Goal: Task Accomplishment & Management: Manage account settings

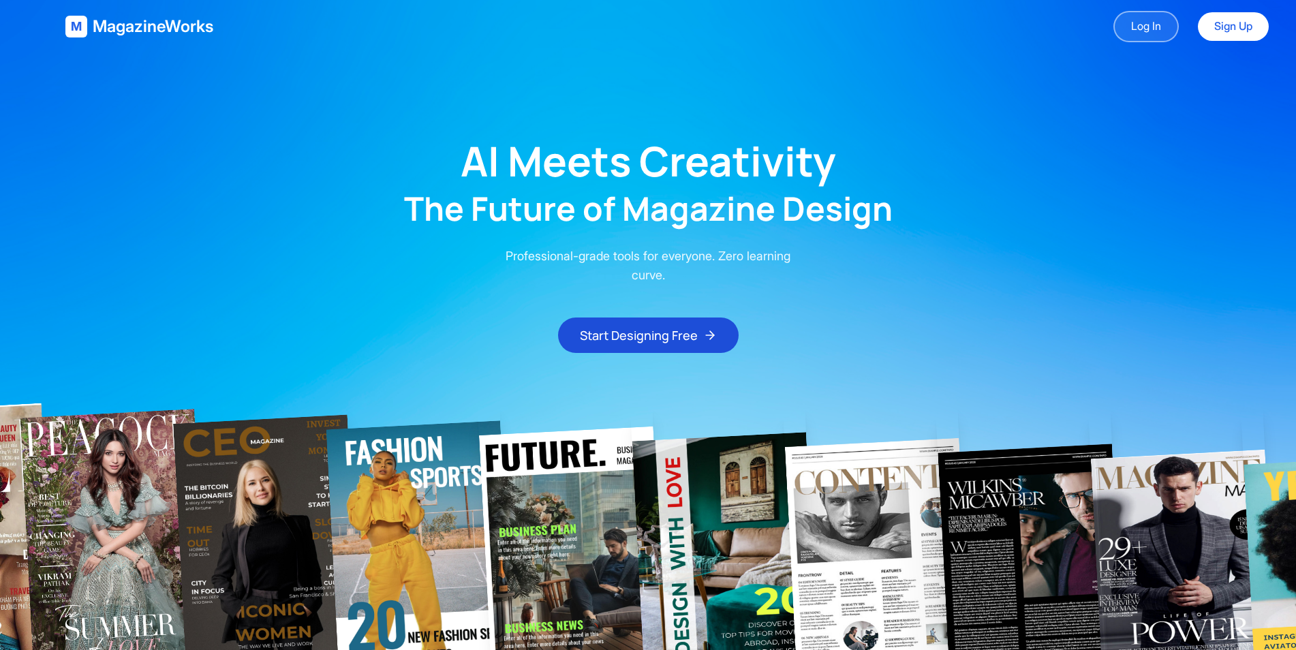
click at [1146, 23] on link "Log In" at bounding box center [1145, 26] width 65 height 31
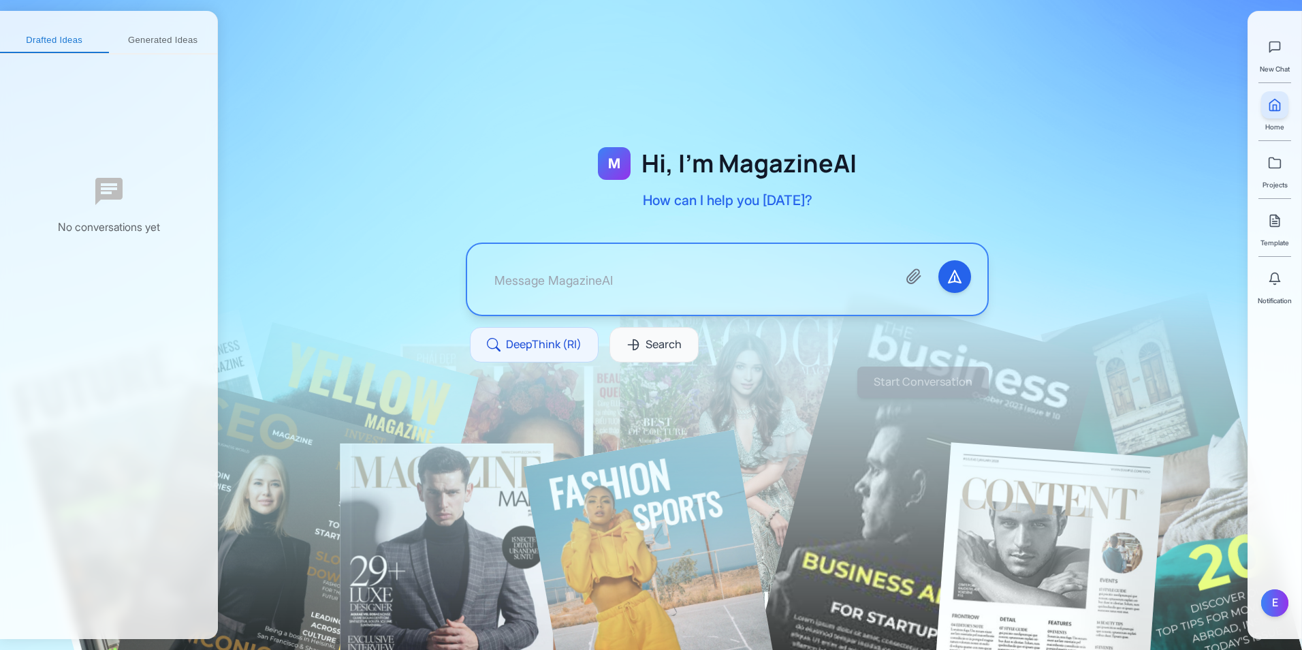
click at [1283, 178] on div "Projects" at bounding box center [1275, 169] width 27 height 41
click at [1282, 166] on link at bounding box center [1275, 162] width 27 height 27
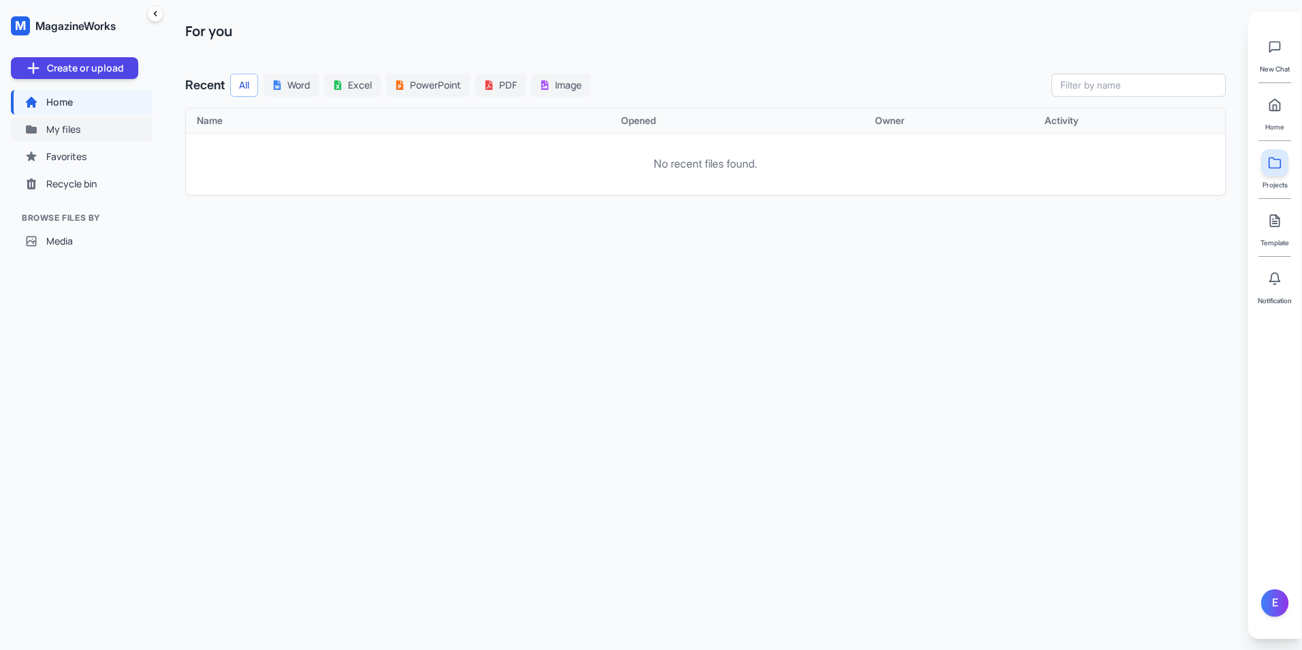
click at [110, 127] on button "My files" at bounding box center [82, 129] width 142 height 25
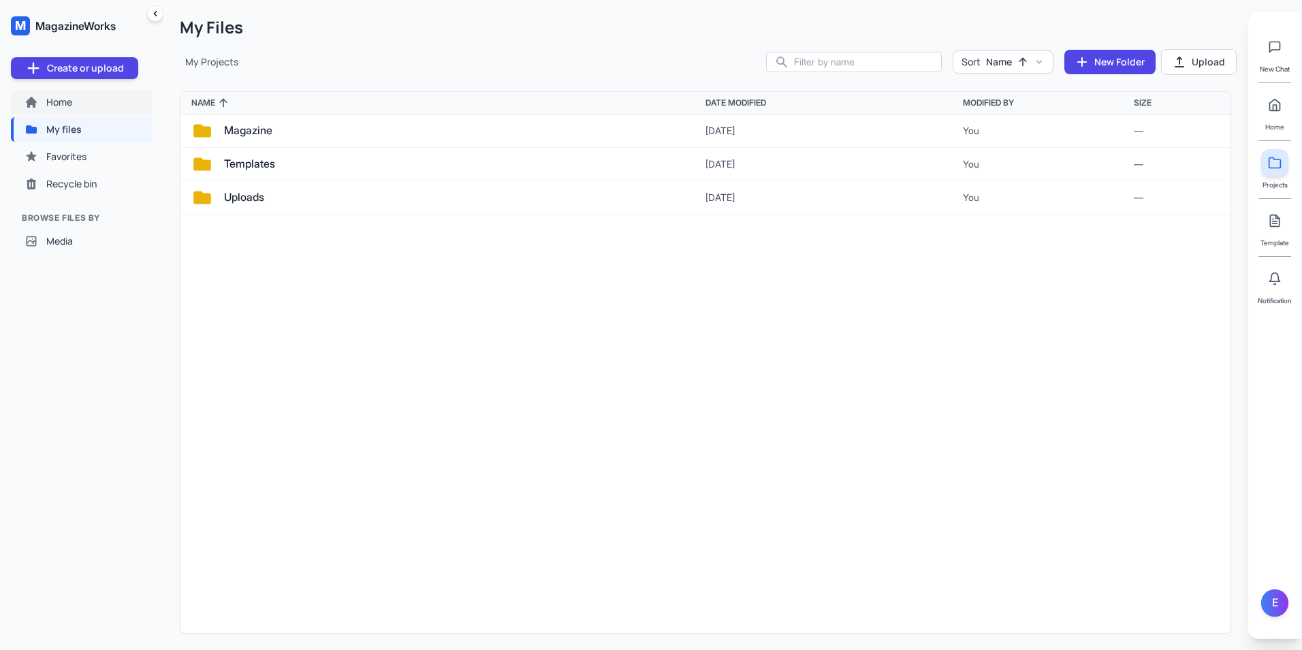
click at [93, 104] on button "Home" at bounding box center [82, 102] width 142 height 25
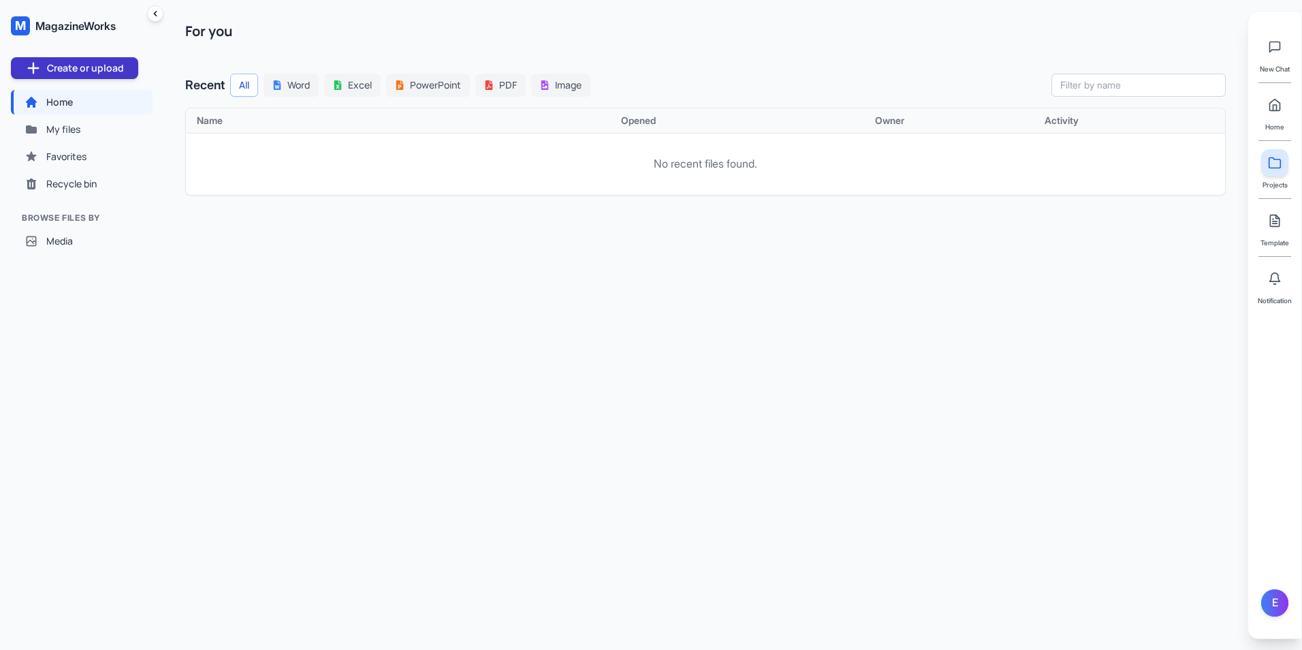
click at [117, 69] on button "Create or upload" at bounding box center [74, 68] width 127 height 22
click at [114, 119] on button "Files upload" at bounding box center [75, 120] width 126 height 25
click at [101, 105] on button "Home" at bounding box center [82, 102] width 142 height 25
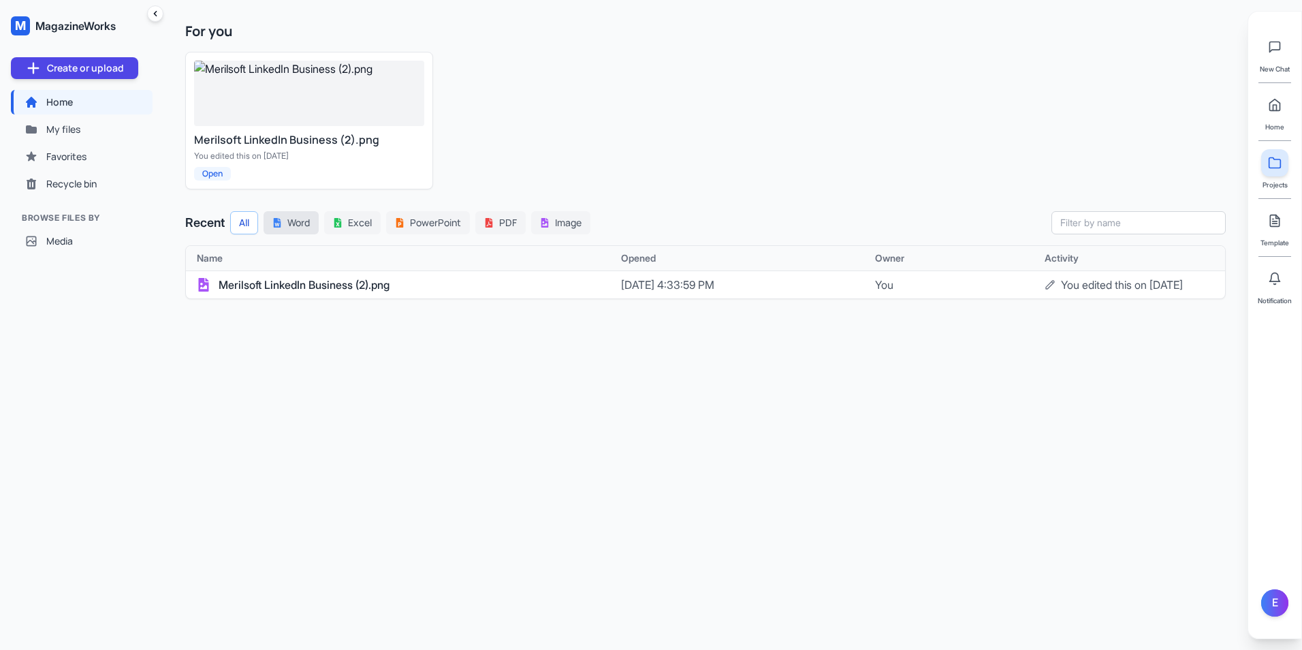
click at [300, 233] on button "Word" at bounding box center [291, 222] width 55 height 23
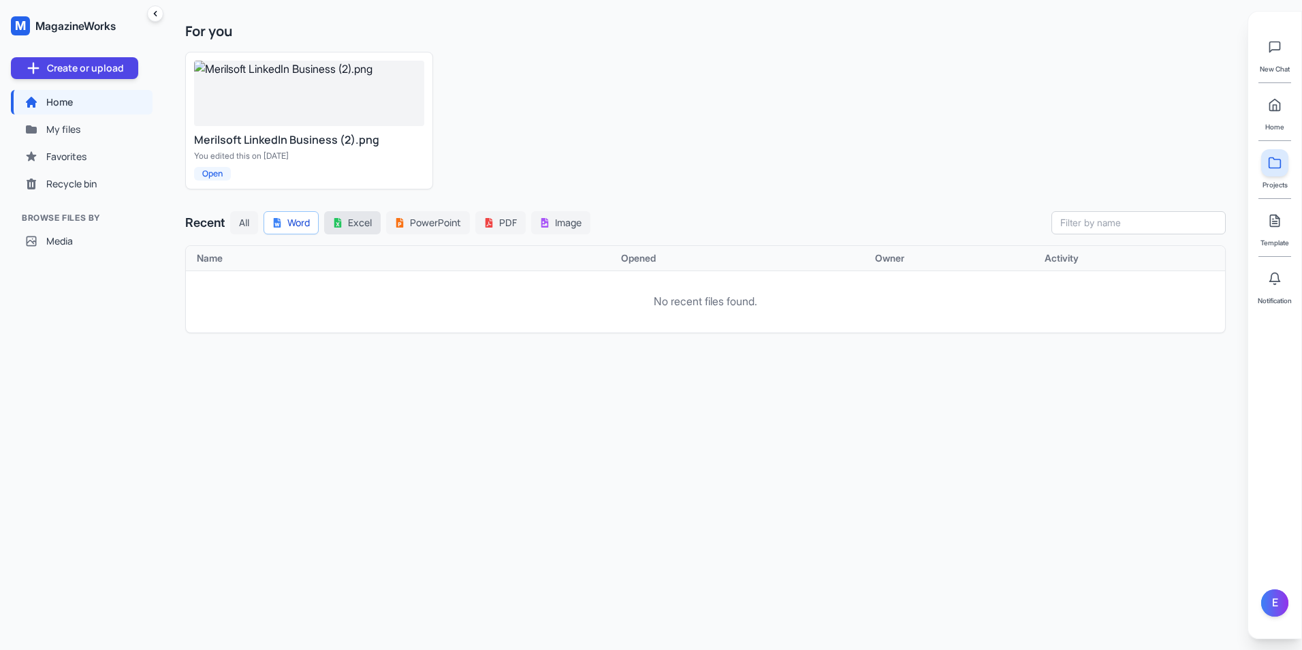
click at [343, 227] on icon at bounding box center [338, 223] width 10 height 10
click at [253, 226] on button "All" at bounding box center [244, 222] width 28 height 23
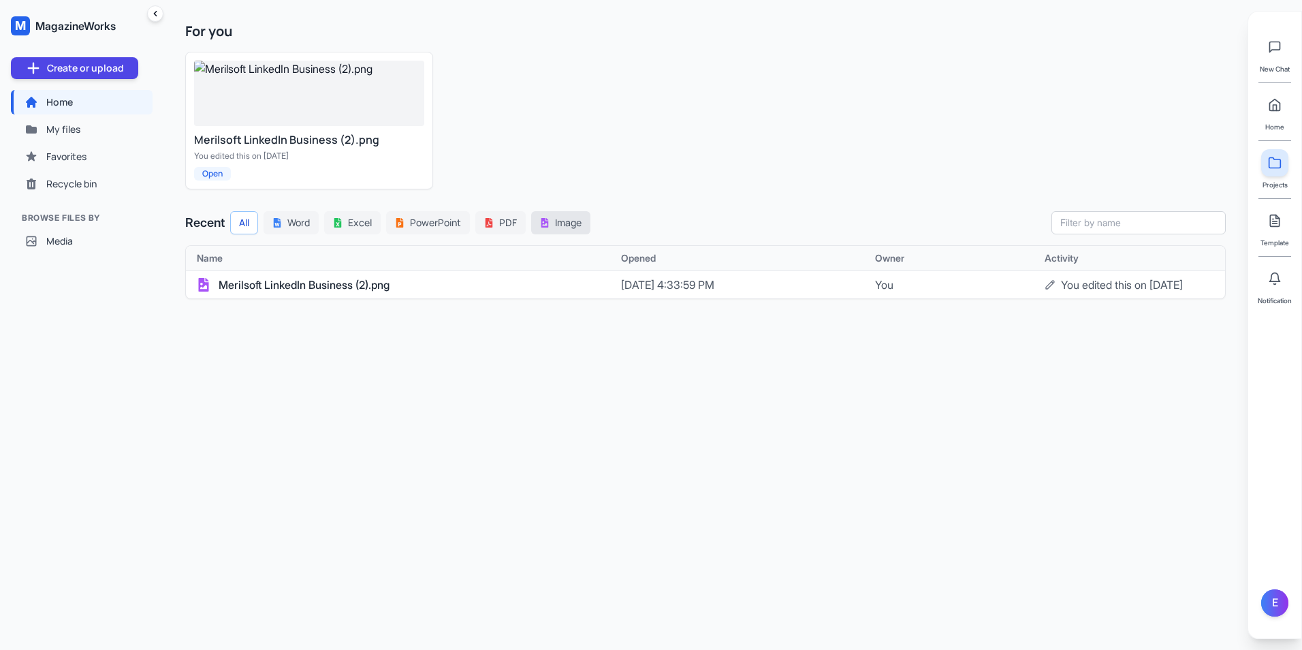
click at [557, 218] on button "Image" at bounding box center [560, 222] width 59 height 23
click at [485, 388] on div "For you Merilsoft LinkedIn Business (2).png You edited this on [DATE] Open Rece…" at bounding box center [705, 325] width 1084 height 650
click at [89, 104] on button "Home" at bounding box center [82, 102] width 142 height 25
click at [75, 129] on span "My files" at bounding box center [63, 130] width 34 height 14
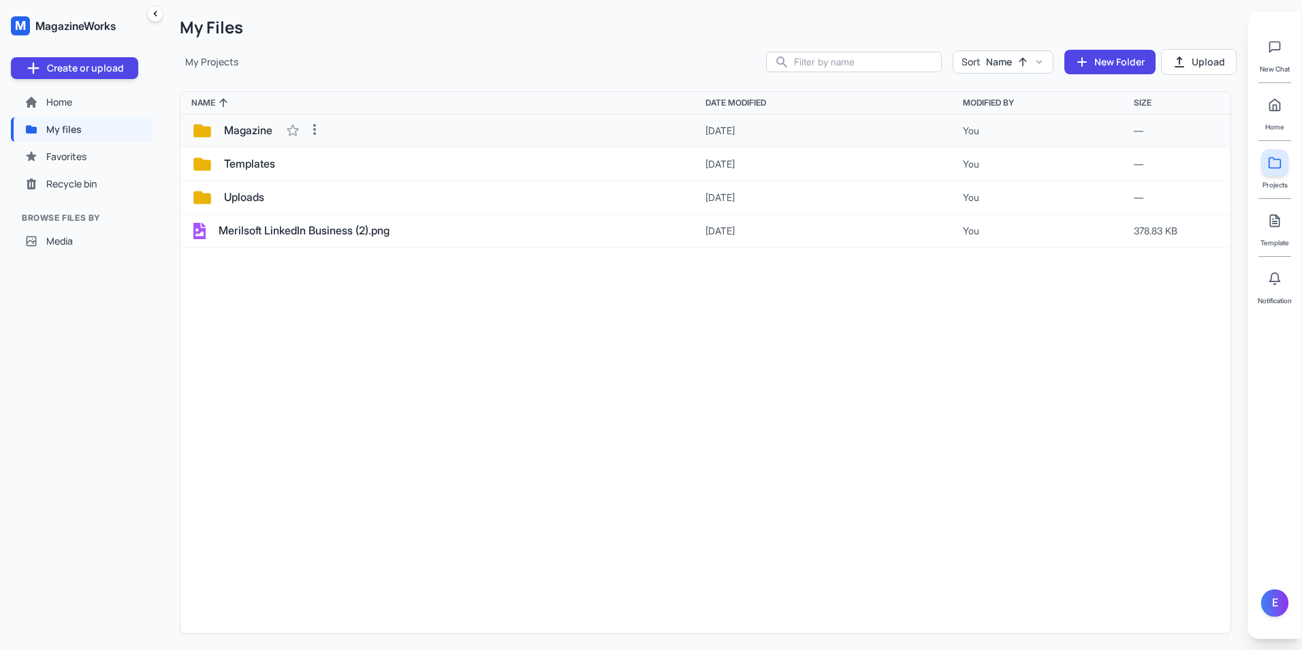
click at [265, 129] on span "Magazine" at bounding box center [248, 131] width 48 height 18
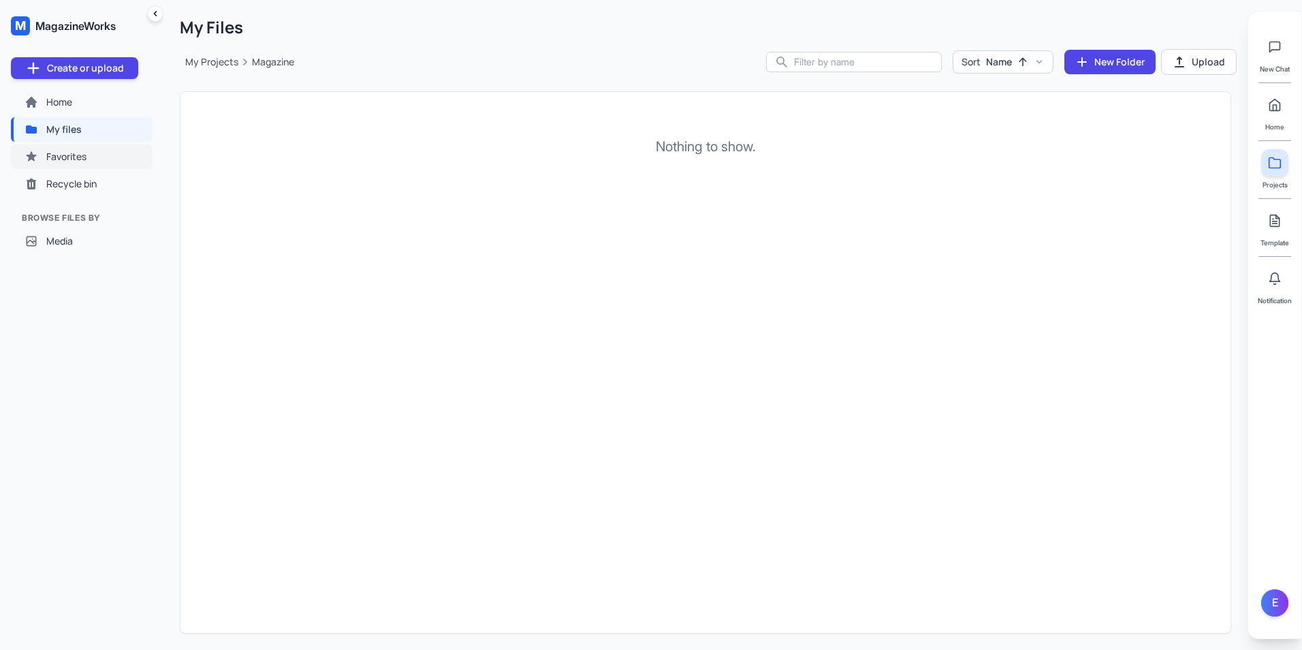
click at [101, 161] on button "Favorites" at bounding box center [82, 156] width 142 height 25
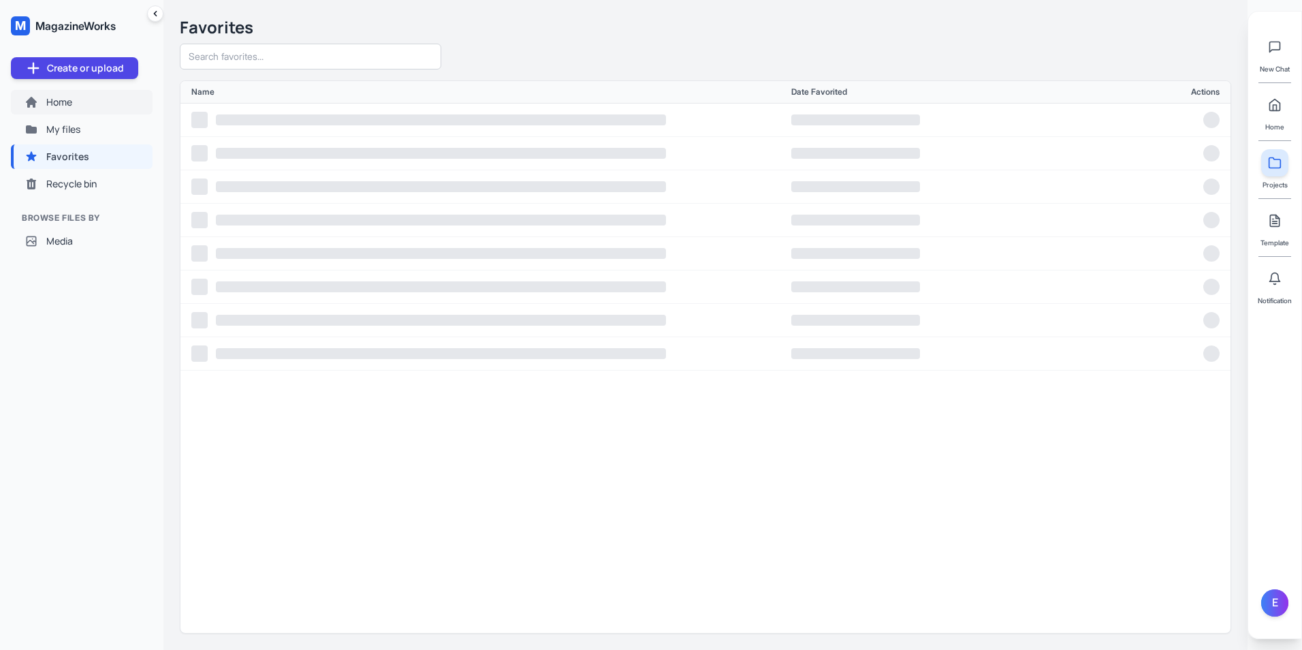
click at [105, 108] on button "Home" at bounding box center [82, 102] width 142 height 25
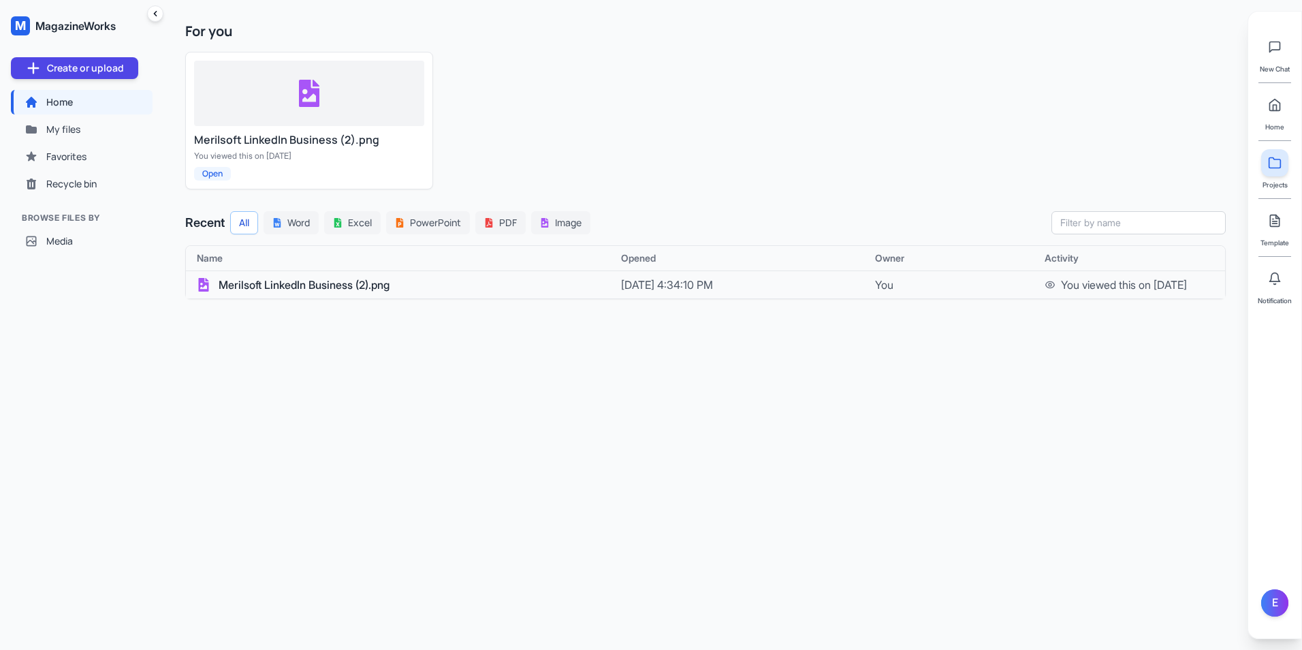
click at [546, 285] on div "Merilsoft LinkedIn Business (2).png" at bounding box center [409, 285] width 424 height 16
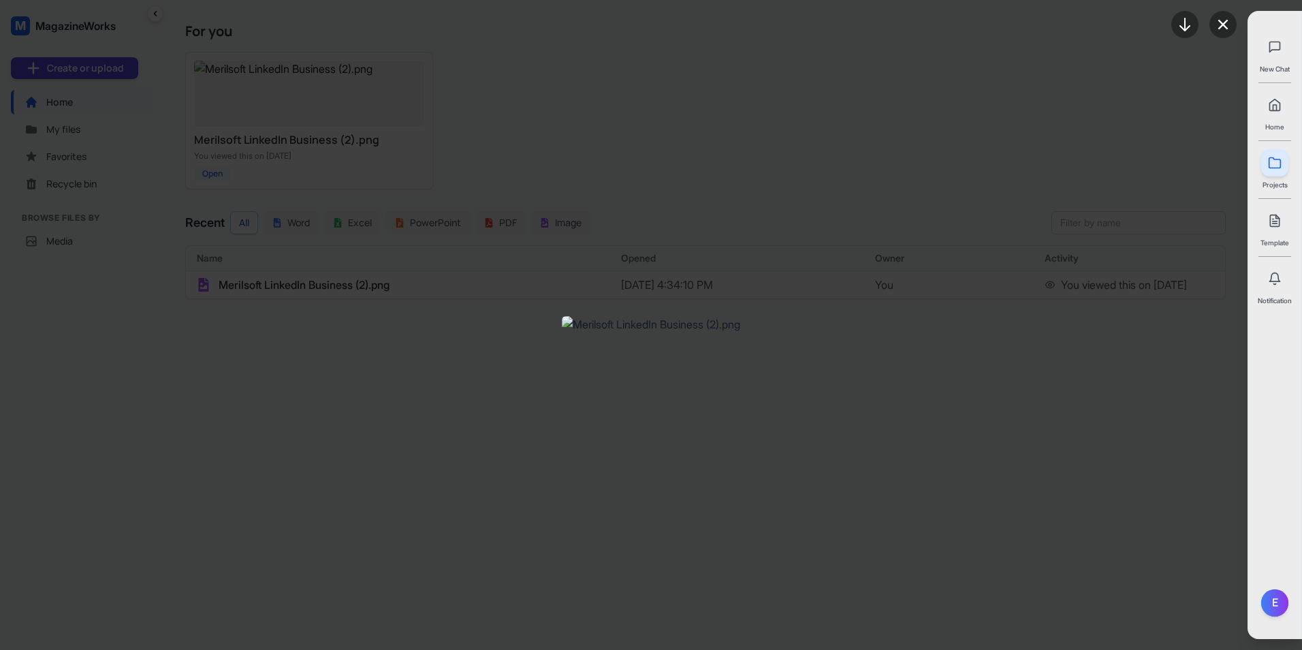
click at [608, 548] on div at bounding box center [651, 325] width 1042 height 520
click at [1217, 24] on icon at bounding box center [1223, 24] width 16 height 16
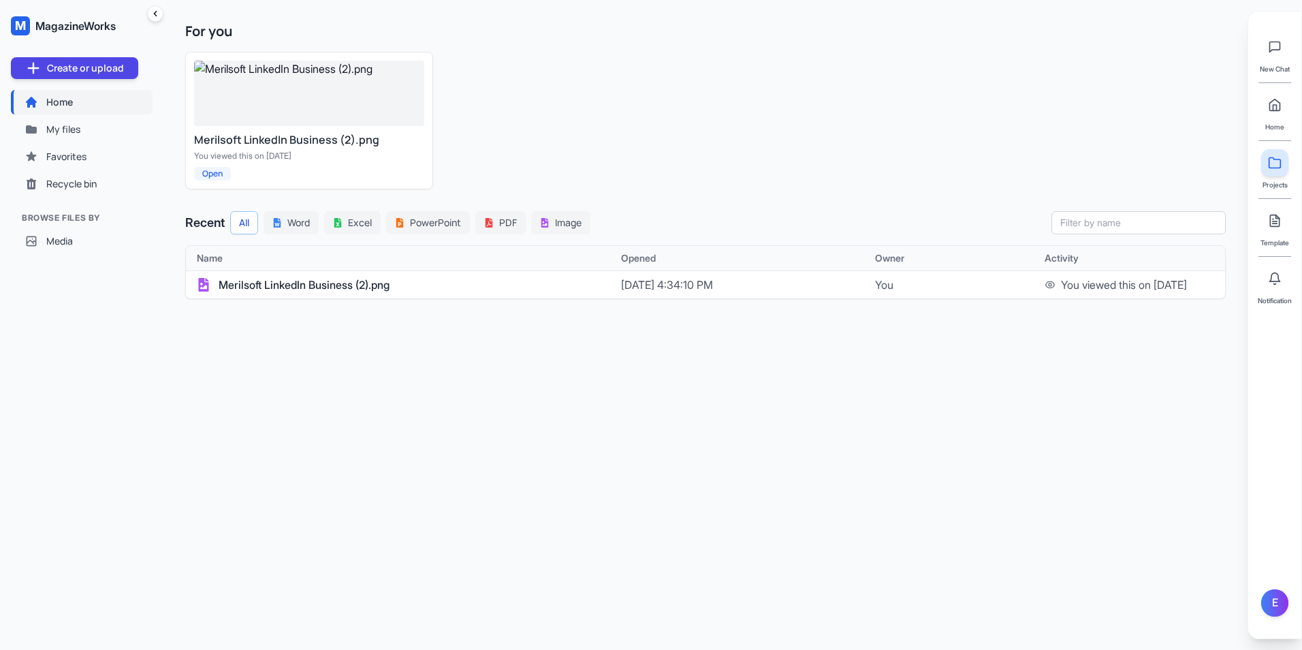
click at [140, 106] on button "Home" at bounding box center [82, 102] width 142 height 25
click at [153, 16] on icon "Collapse sidebar" at bounding box center [155, 13] width 11 height 11
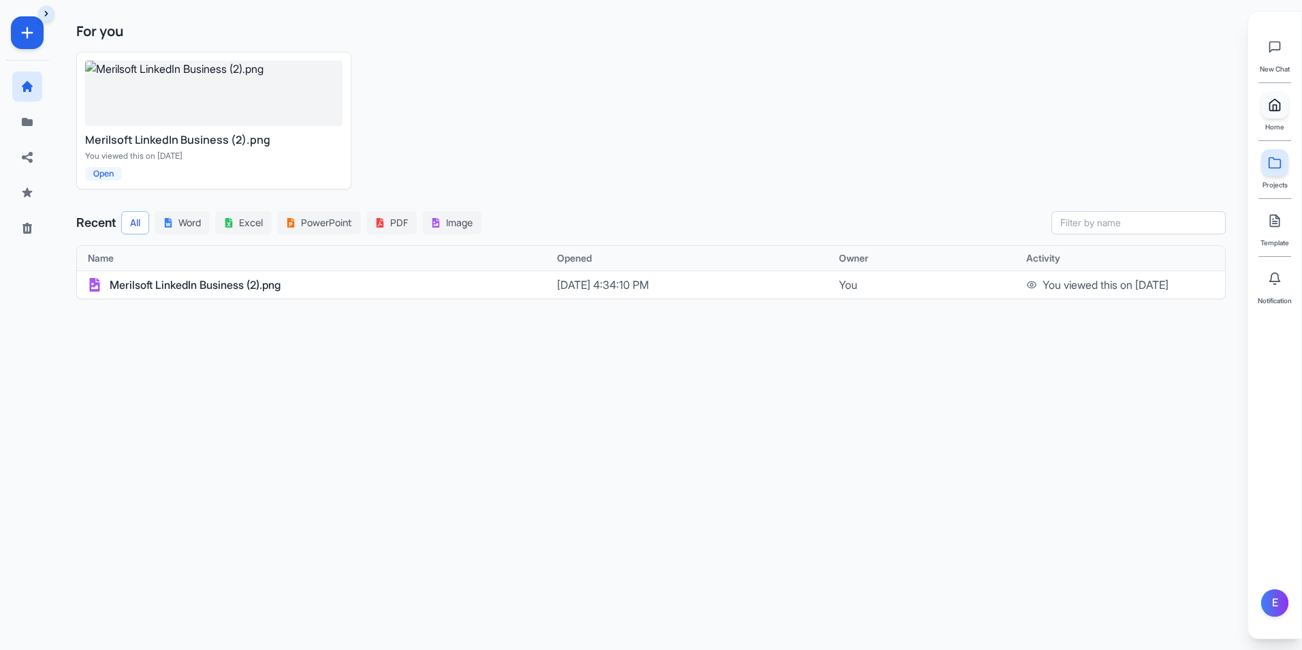
click at [1287, 110] on link at bounding box center [1275, 104] width 27 height 27
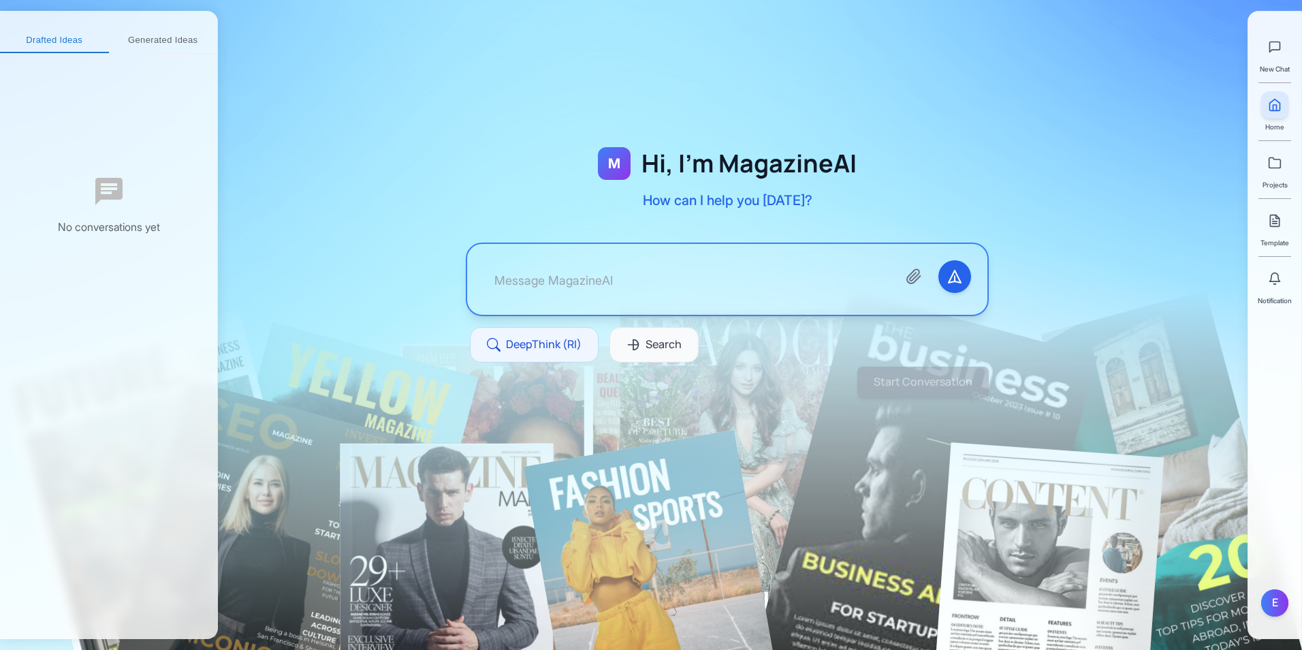
click at [1195, 406] on div at bounding box center [727, 238] width 1019 height 388
click at [1266, 601] on div "E" at bounding box center [1275, 602] width 27 height 27
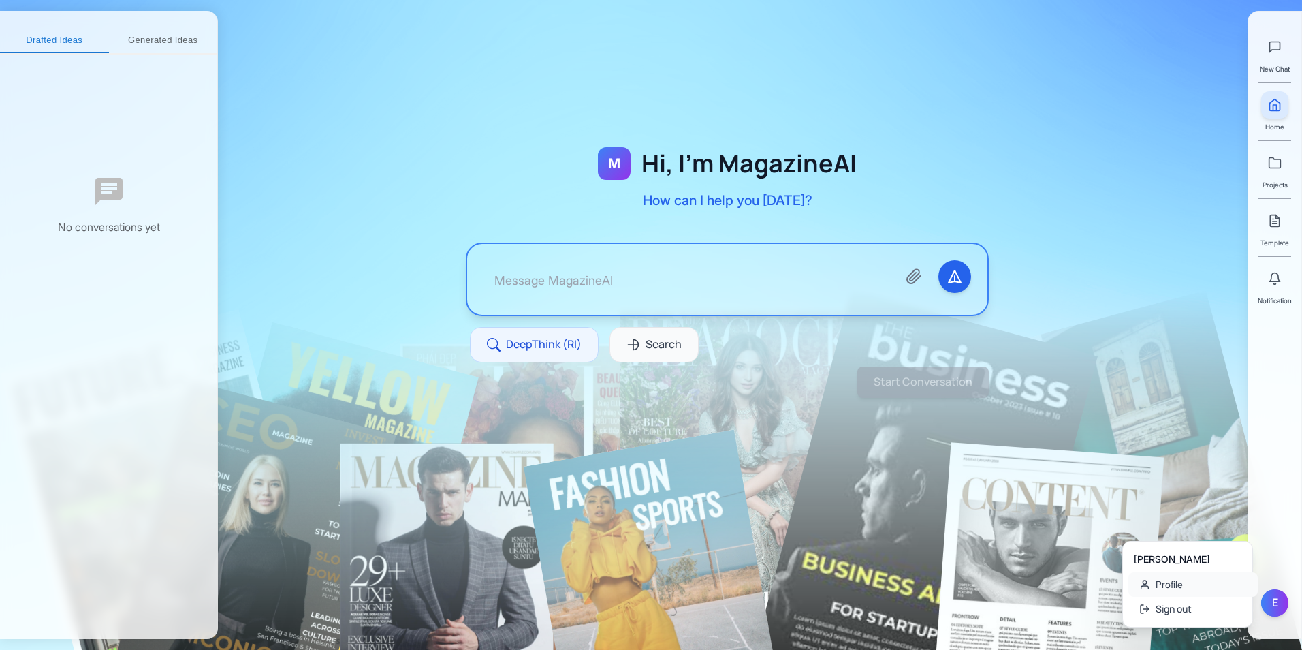
click at [1209, 578] on link "Profile" at bounding box center [1193, 584] width 129 height 25
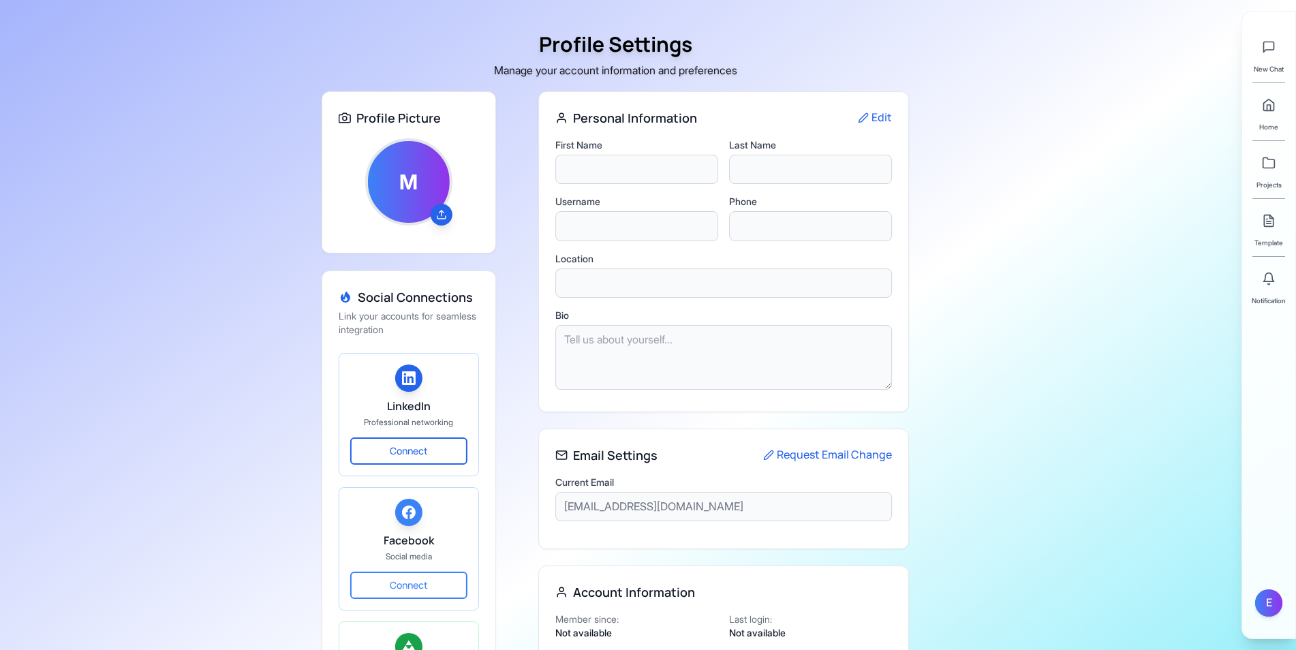
type input "Ed"
type input "[PERSON_NAME]"
